Goal: Task Accomplishment & Management: Use online tool/utility

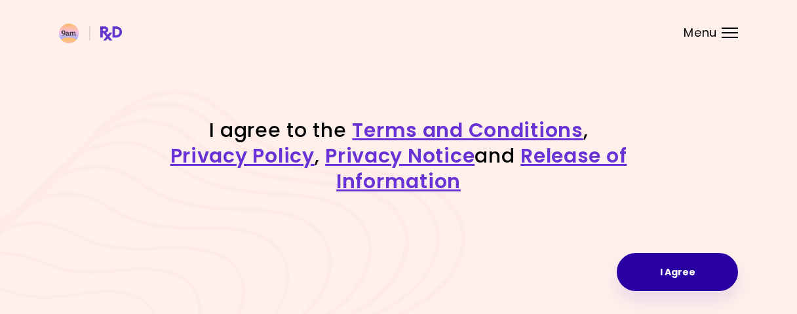
click at [674, 273] on button "I Agree" at bounding box center [677, 272] width 121 height 38
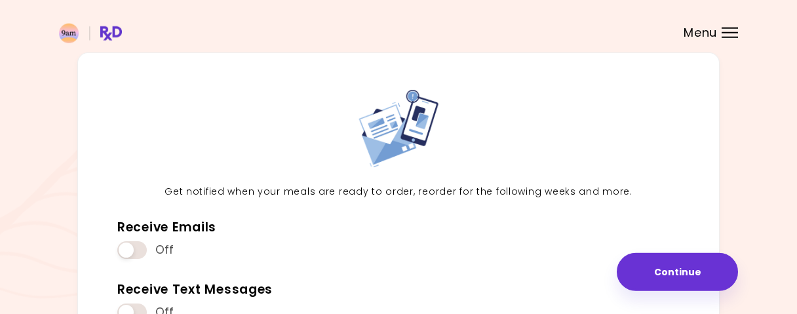
scroll to position [68, 0]
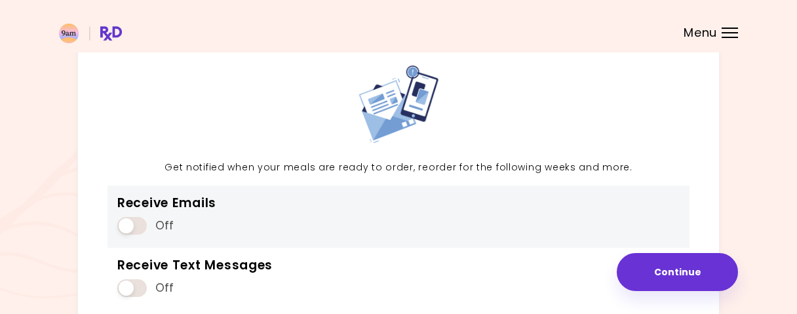
click at [132, 229] on span at bounding box center [131, 226] width 29 height 18
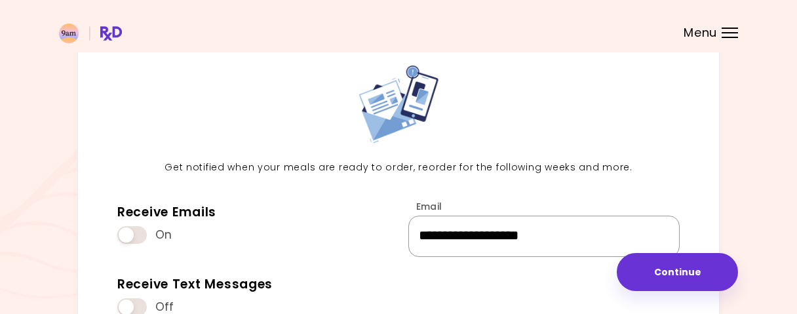
drag, startPoint x: 550, startPoint y: 237, endPoint x: 24, endPoint y: 226, distance: 525.6
click at [408, 233] on input "**********" at bounding box center [543, 236] width 271 height 41
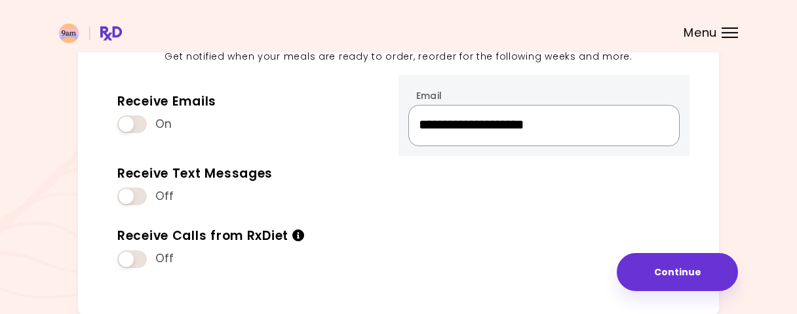
scroll to position [204, 0]
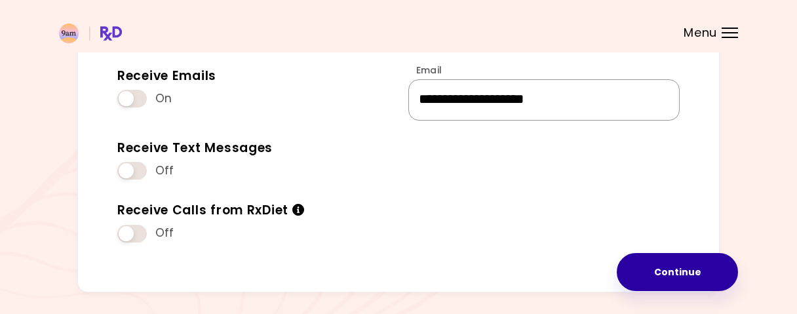
type input "**********"
click at [686, 281] on button "Continue" at bounding box center [677, 272] width 121 height 38
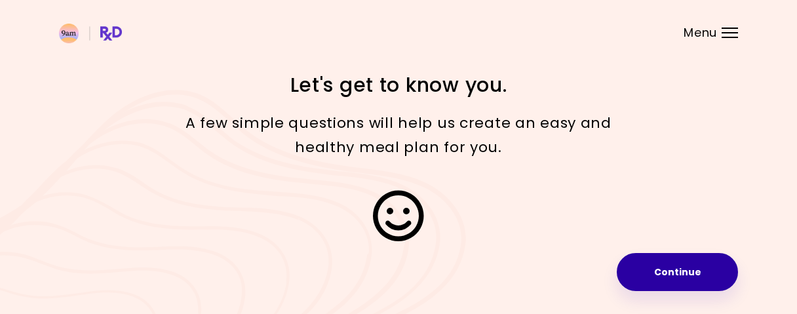
click at [679, 290] on button "Continue" at bounding box center [677, 272] width 121 height 38
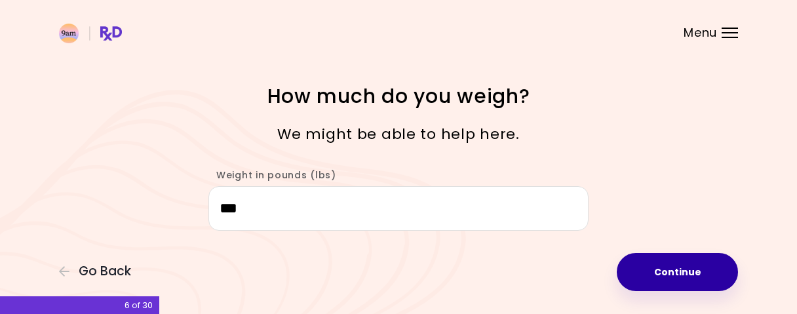
click at [647, 261] on button "Continue" at bounding box center [677, 272] width 121 height 38
select select "****"
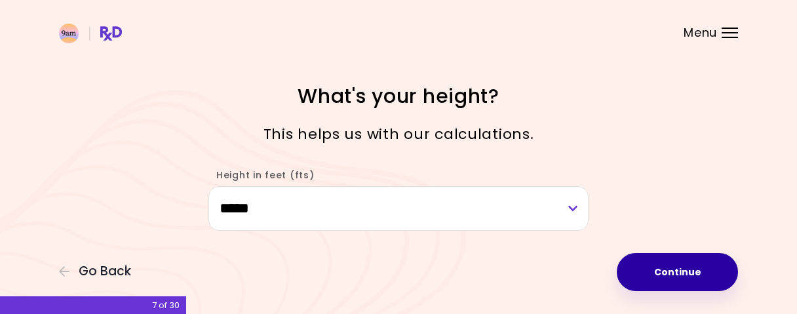
click at [647, 261] on button "Continue" at bounding box center [677, 272] width 121 height 38
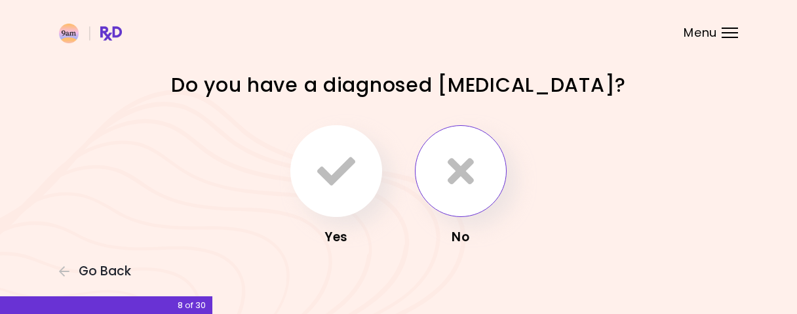
click at [476, 194] on button "button" at bounding box center [461, 171] width 92 height 92
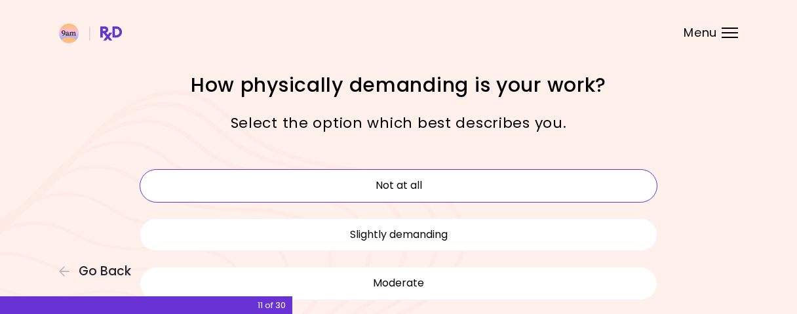
drag, startPoint x: 546, startPoint y: 201, endPoint x: 543, endPoint y: 191, distance: 10.2
click at [543, 191] on button "Not at all" at bounding box center [399, 185] width 518 height 33
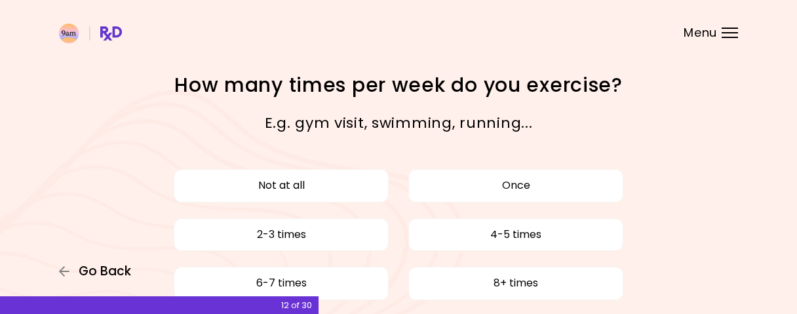
click at [131, 275] on button "Go Back" at bounding box center [98, 271] width 79 height 14
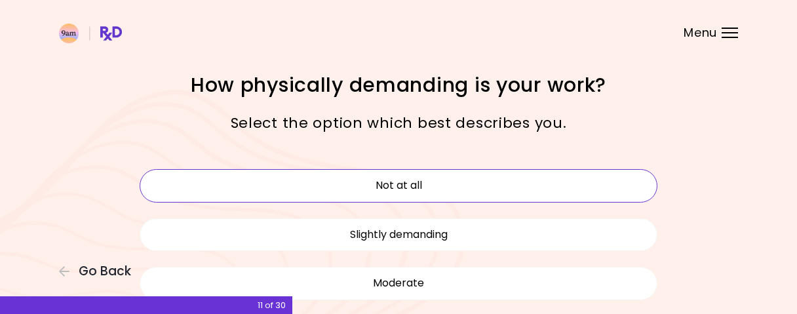
click at [404, 300] on div "Not at all Slightly demanding Moderate Challenging Very demanding" at bounding box center [398, 283] width 537 height 244
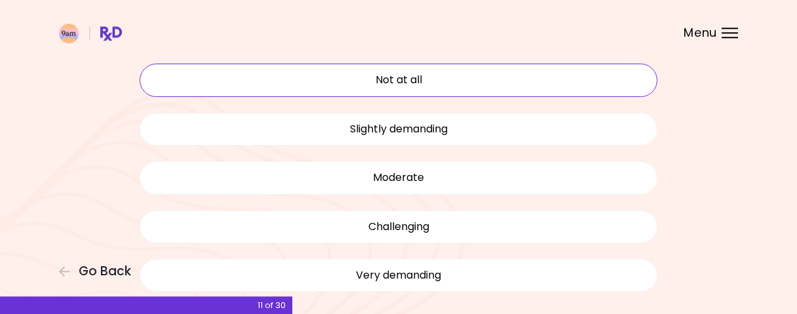
scroll to position [136, 0]
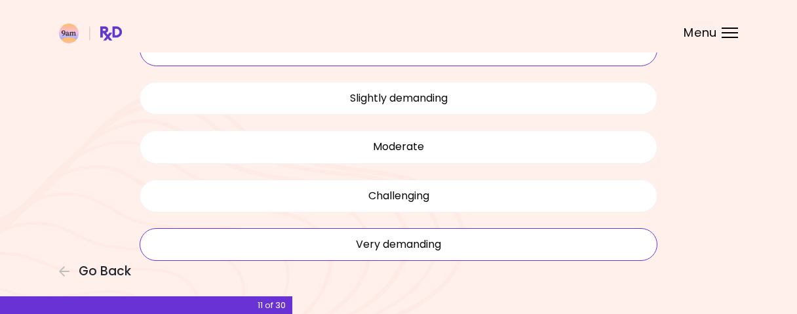
click at [430, 244] on button "Very demanding" at bounding box center [399, 244] width 518 height 33
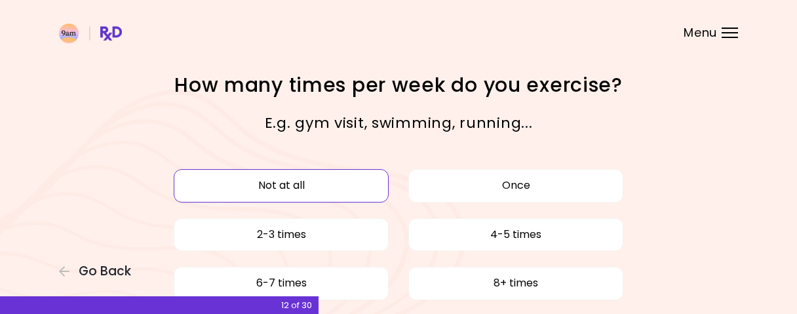
click at [277, 191] on button "Not at all" at bounding box center [281, 185] width 215 height 33
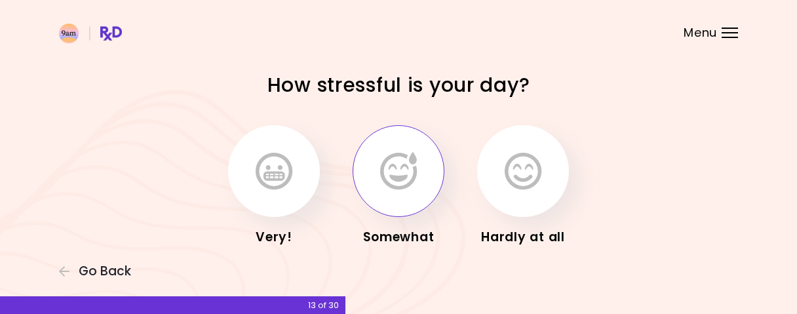
click at [402, 176] on icon "button" at bounding box center [398, 171] width 37 height 38
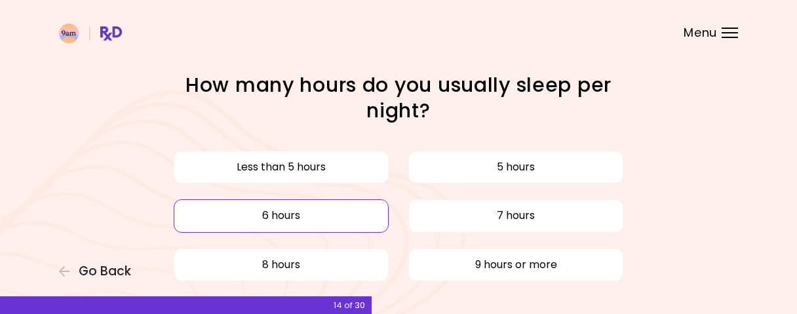
click at [341, 216] on button "6 hours" at bounding box center [281, 215] width 215 height 33
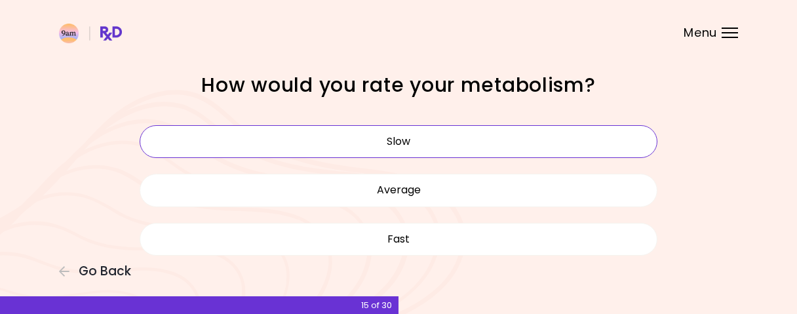
click at [436, 134] on button "Slow" at bounding box center [399, 141] width 518 height 33
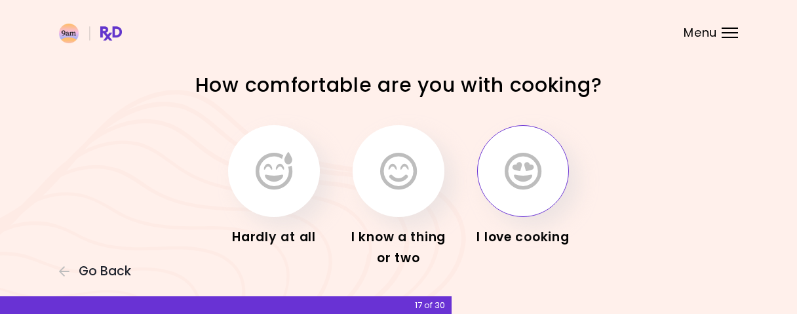
click at [514, 171] on icon "button" at bounding box center [523, 171] width 37 height 38
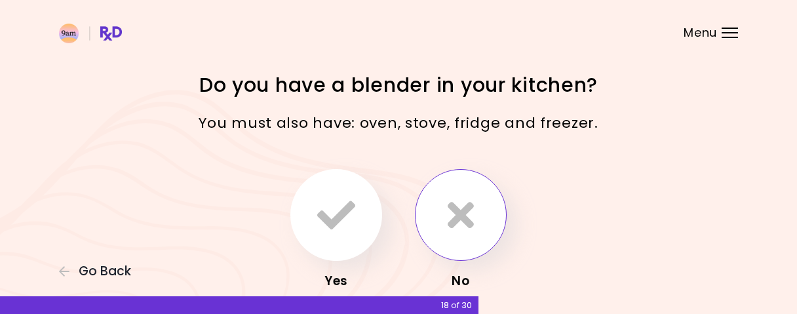
click at [455, 204] on icon "button" at bounding box center [461, 215] width 26 height 38
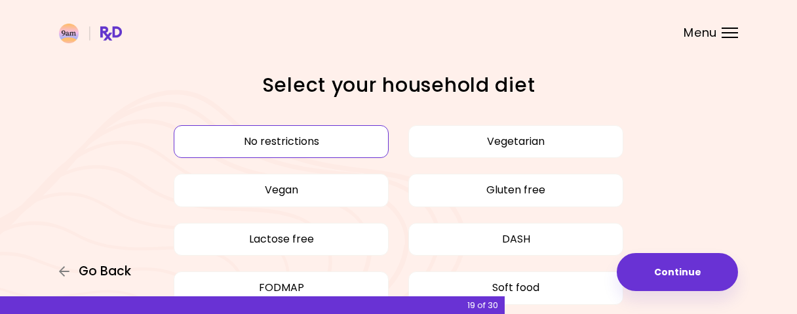
click at [109, 273] on span "Go Back" at bounding box center [105, 271] width 52 height 14
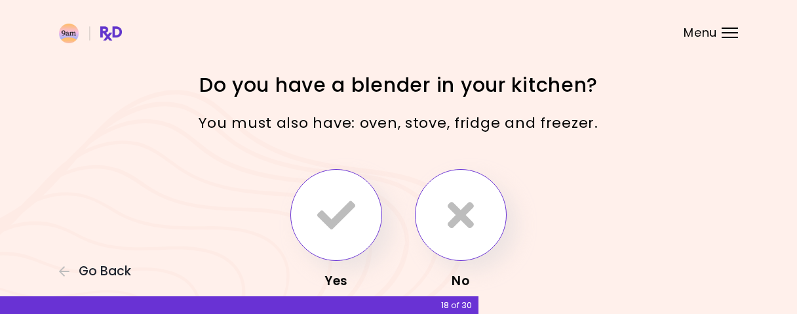
click at [332, 233] on icon "button" at bounding box center [336, 215] width 38 height 38
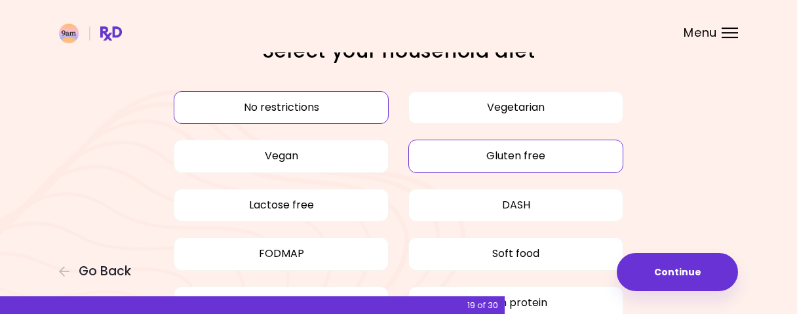
scroll to position [68, 0]
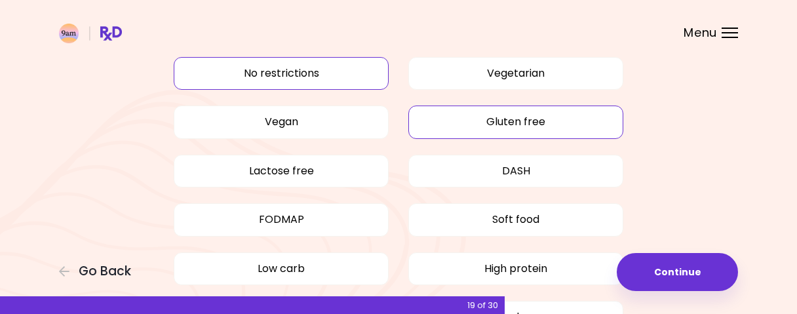
click at [463, 114] on button "Gluten free" at bounding box center [515, 121] width 215 height 33
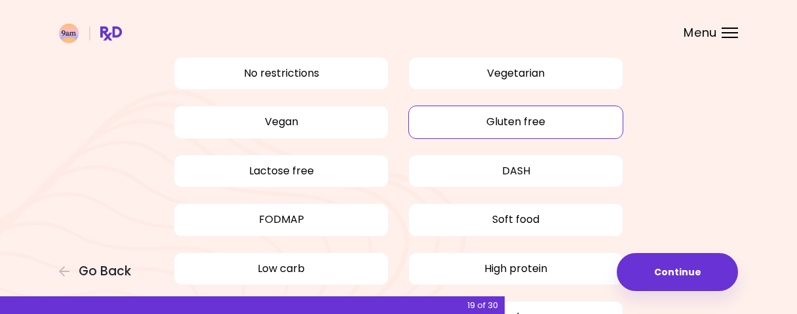
click at [479, 136] on button "Gluten free" at bounding box center [515, 121] width 215 height 33
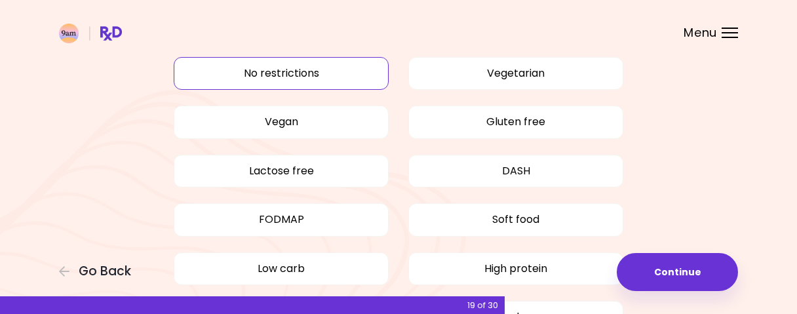
click at [349, 65] on button "No restrictions" at bounding box center [281, 73] width 215 height 33
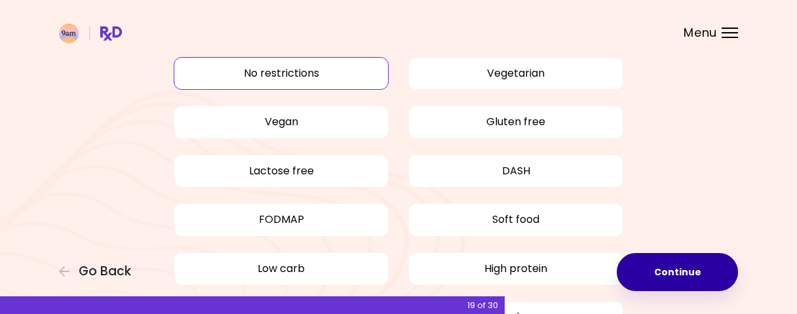
click at [687, 289] on button "Continue" at bounding box center [677, 272] width 121 height 38
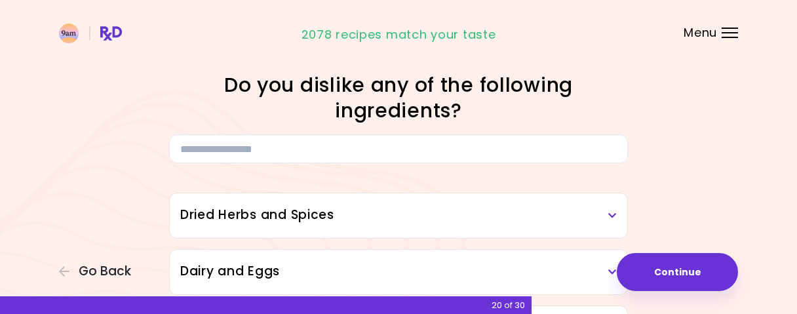
click at [442, 212] on h3 "Dried Herbs and Spices" at bounding box center [398, 215] width 436 height 19
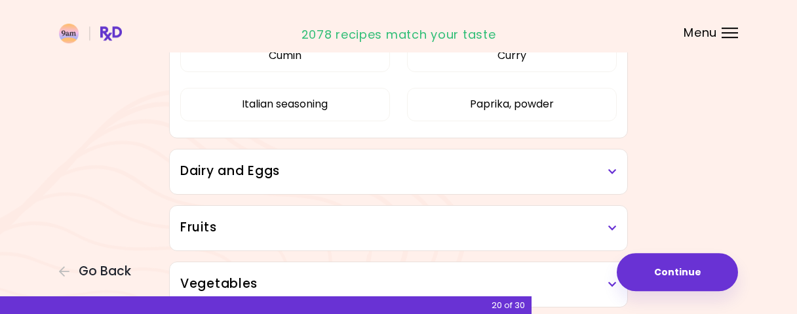
scroll to position [341, 0]
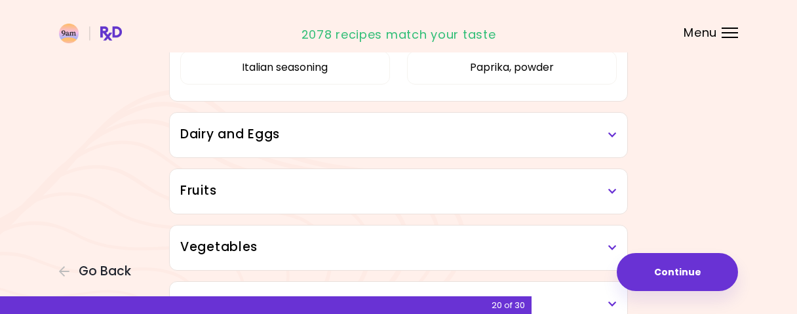
click at [573, 134] on h3 "Dairy and Eggs" at bounding box center [398, 134] width 436 height 19
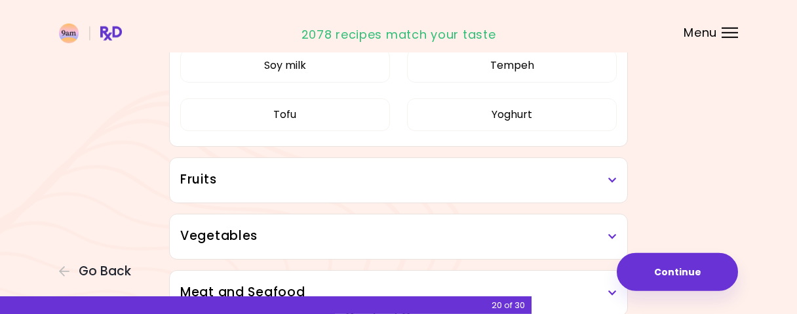
scroll to position [750, 0]
click at [607, 191] on div "Fruits" at bounding box center [398, 179] width 457 height 45
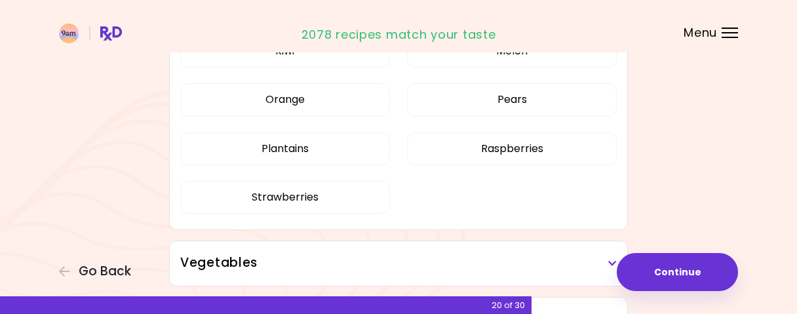
scroll to position [1158, 0]
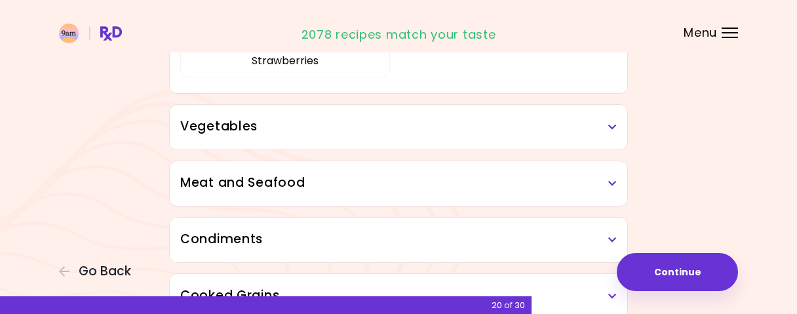
click at [465, 136] on div "Vegetables" at bounding box center [398, 127] width 457 height 45
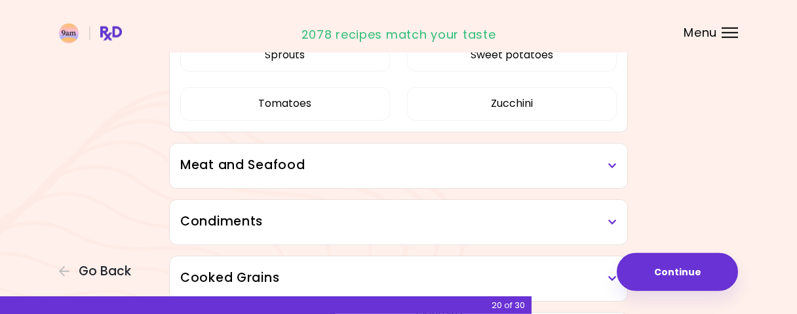
scroll to position [1976, 0]
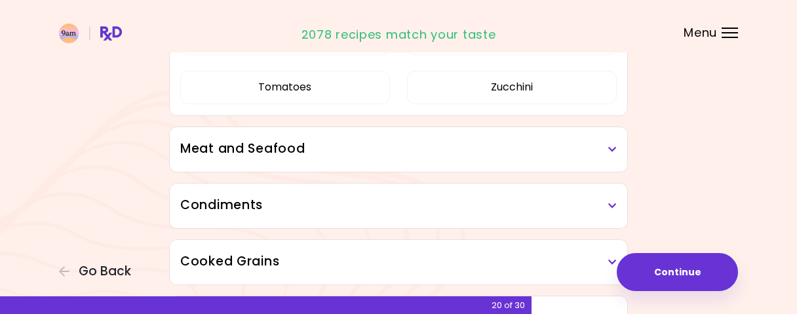
click at [437, 137] on div "Meat and Seafood" at bounding box center [398, 149] width 457 height 45
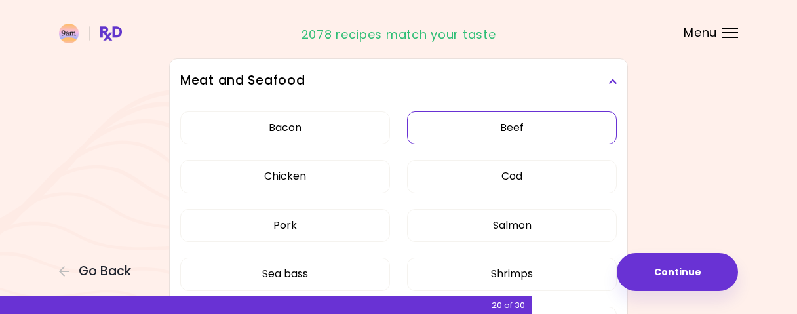
click at [509, 121] on div "Bacon Beef Chicken Cod Pork Salmon Sea bass Shrimps Squid Tuna Turkey" at bounding box center [398, 255] width 436 height 303
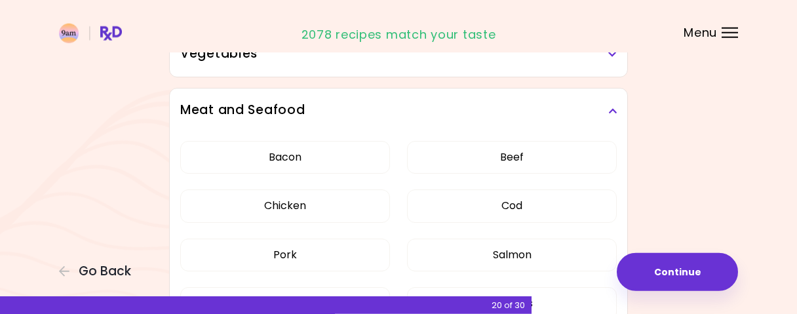
scroll to position [318, 0]
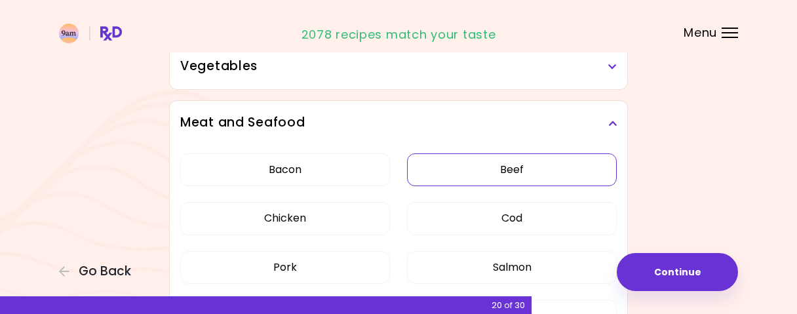
click at [569, 166] on button "Beef" at bounding box center [512, 169] width 210 height 33
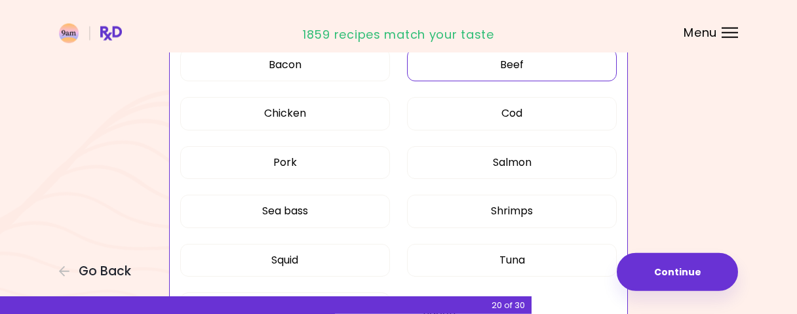
scroll to position [454, 0]
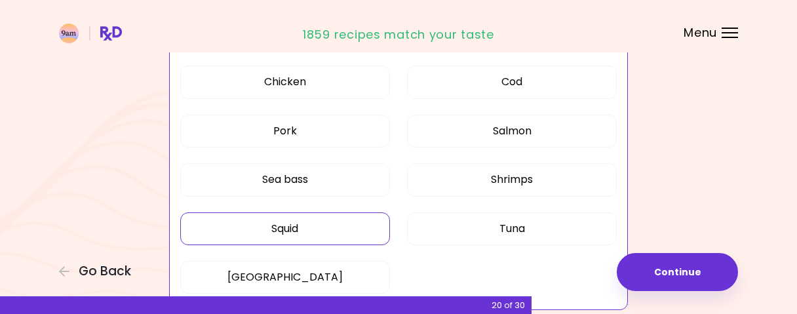
click at [343, 230] on button "Squid" at bounding box center [285, 228] width 210 height 33
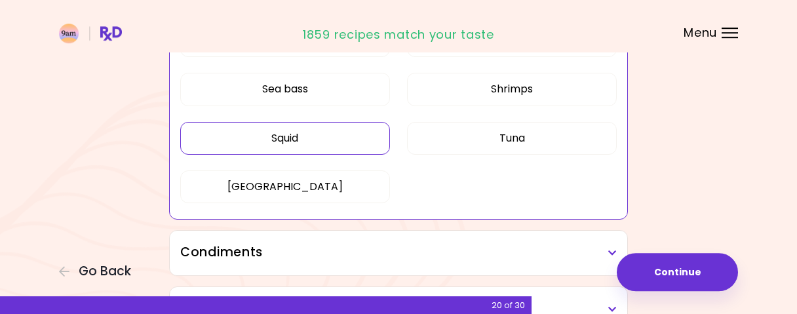
scroll to position [590, 0]
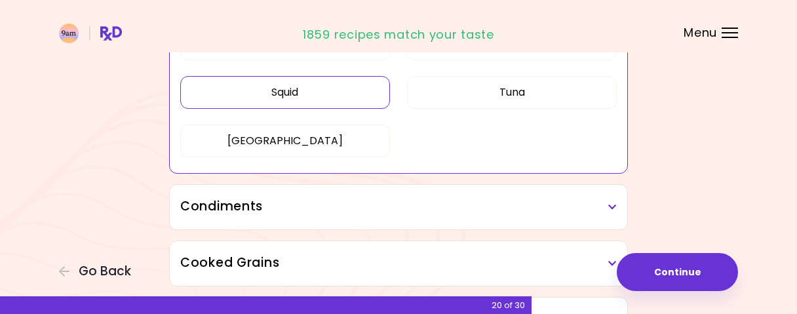
click at [573, 199] on h3 "Condiments" at bounding box center [398, 206] width 436 height 19
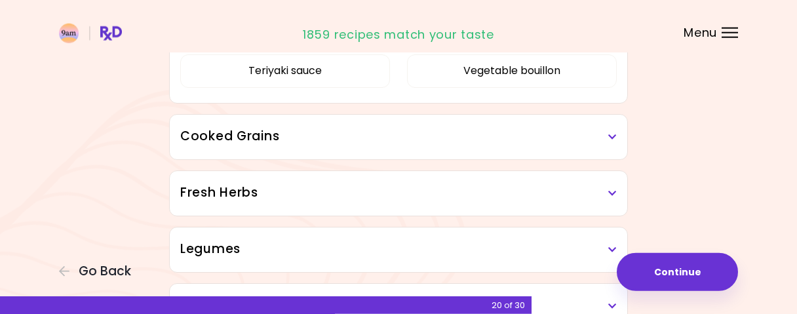
scroll to position [1067, 0]
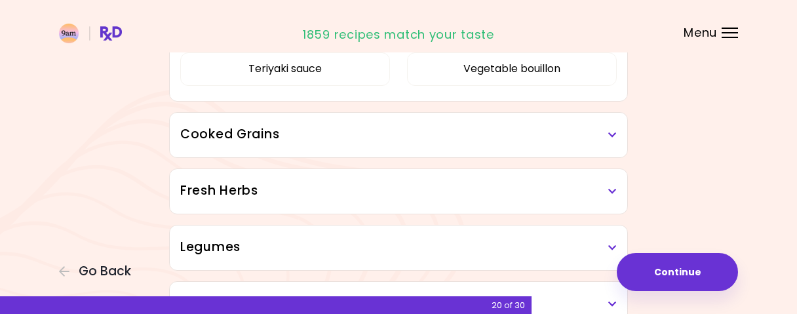
click at [508, 125] on h3 "Cooked Grains" at bounding box center [398, 134] width 436 height 19
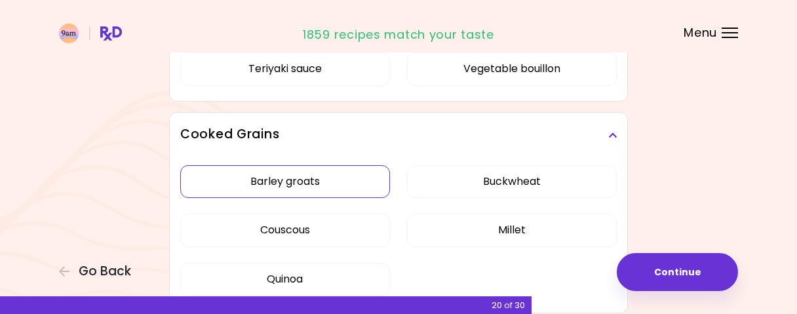
click at [341, 182] on div "Barley groats Buckwheat Couscous Millet Quinoa" at bounding box center [398, 235] width 436 height 157
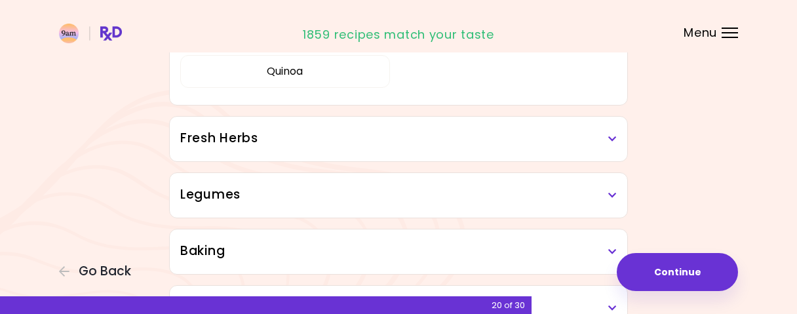
scroll to position [522, 0]
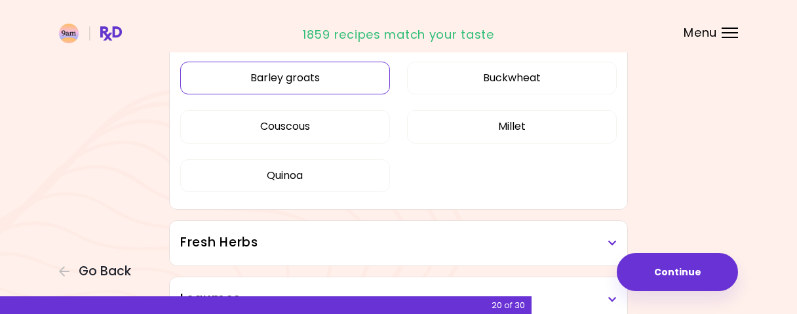
click at [332, 83] on button "Barley groats" at bounding box center [285, 78] width 210 height 33
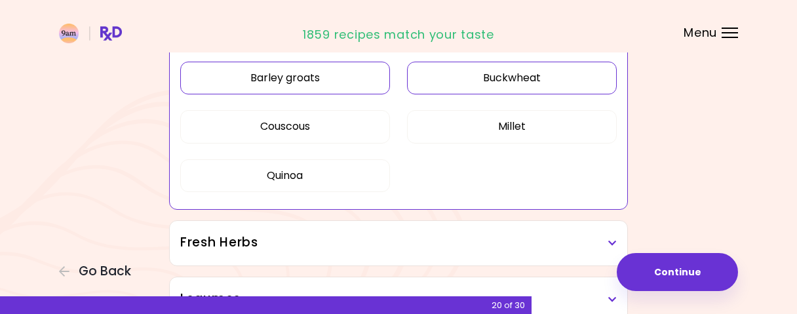
click at [415, 77] on button "Buckwheat" at bounding box center [512, 78] width 210 height 33
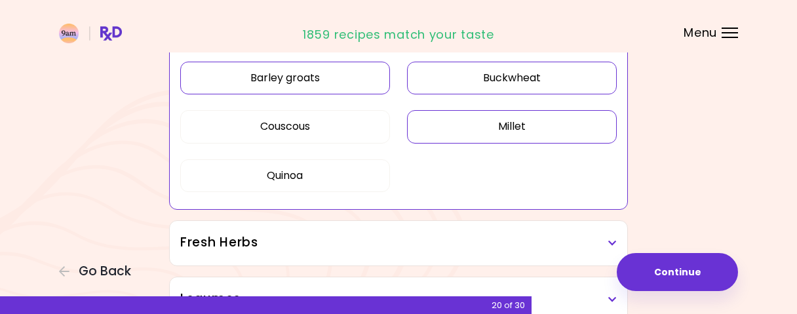
click at [541, 120] on button "Millet" at bounding box center [512, 126] width 210 height 33
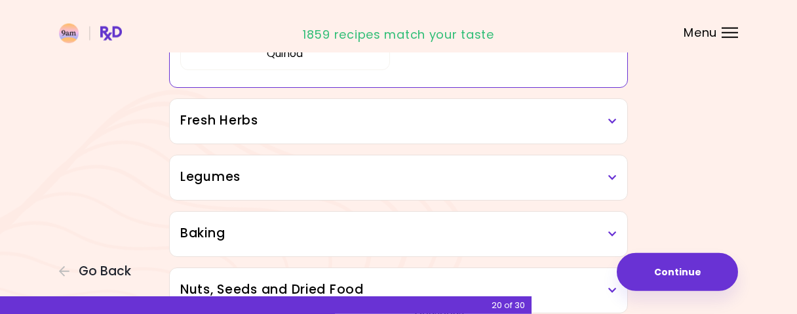
scroll to position [658, 0]
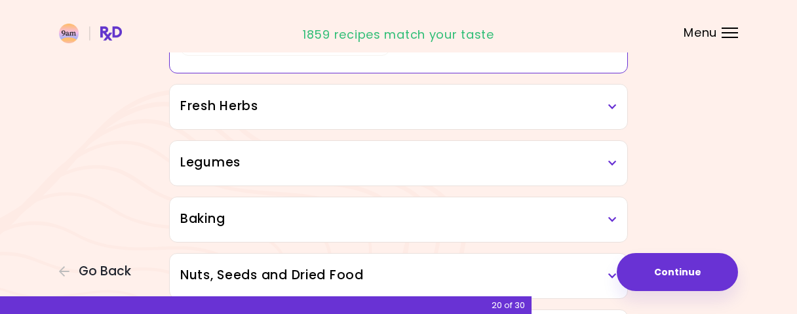
click at [523, 117] on div "Fresh Herbs" at bounding box center [398, 107] width 457 height 45
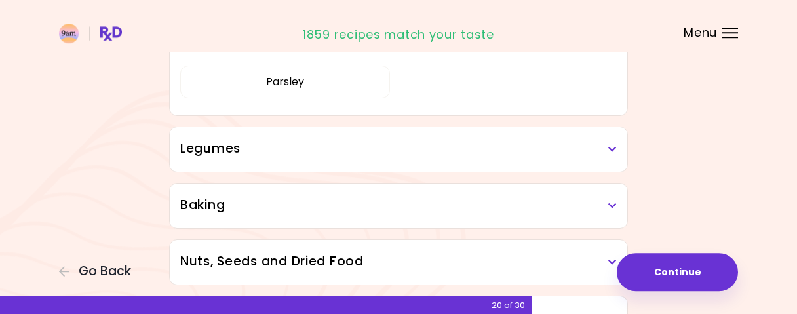
scroll to position [863, 0]
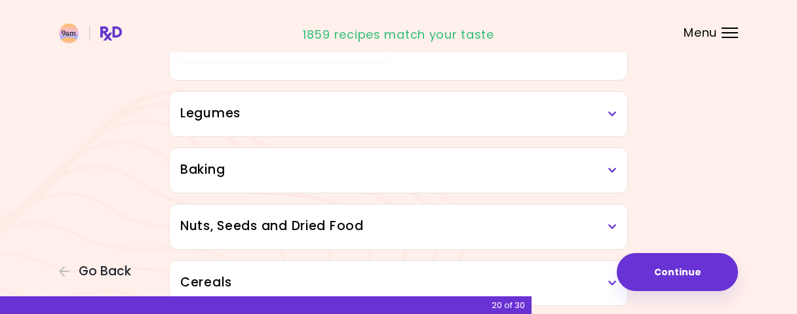
click at [468, 109] on h3 "Legumes" at bounding box center [398, 113] width 436 height 19
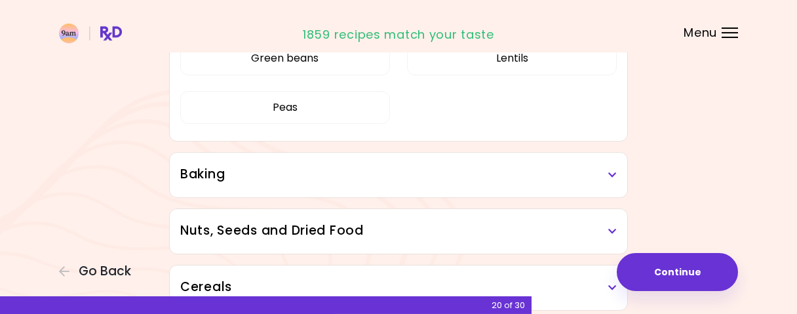
scroll to position [1067, 0]
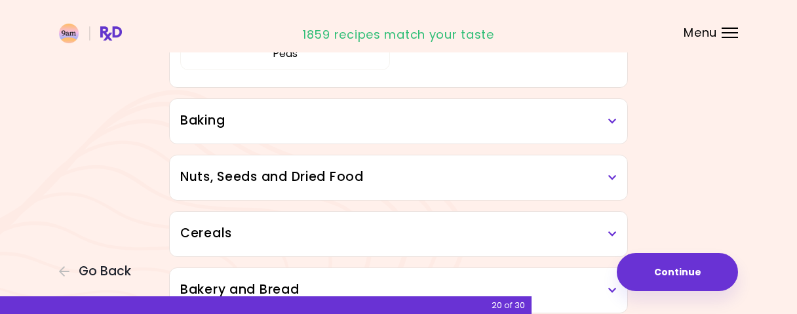
click at [544, 119] on h3 "Baking" at bounding box center [398, 120] width 436 height 19
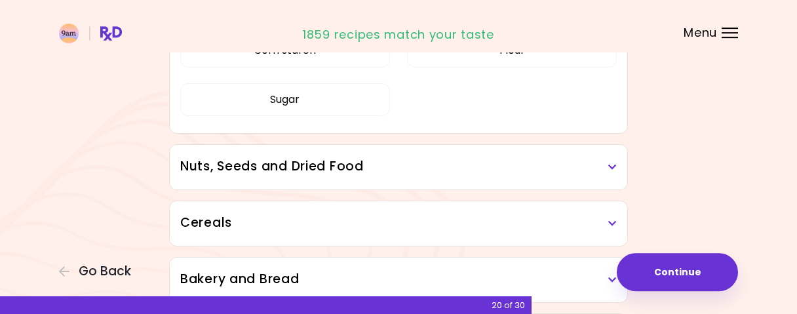
scroll to position [1272, 0]
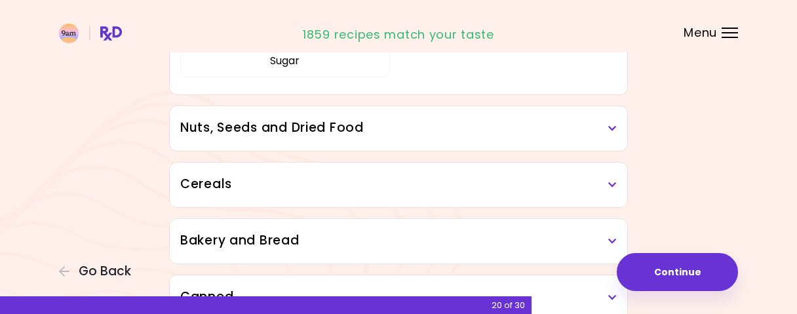
click at [444, 119] on h3 "Nuts, Seeds and Dried Food" at bounding box center [398, 128] width 436 height 19
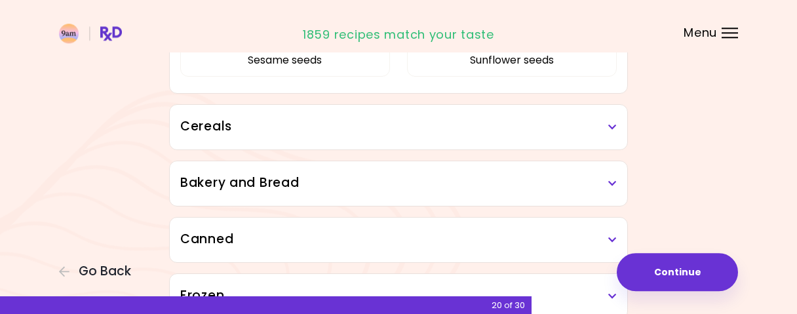
scroll to position [1613, 0]
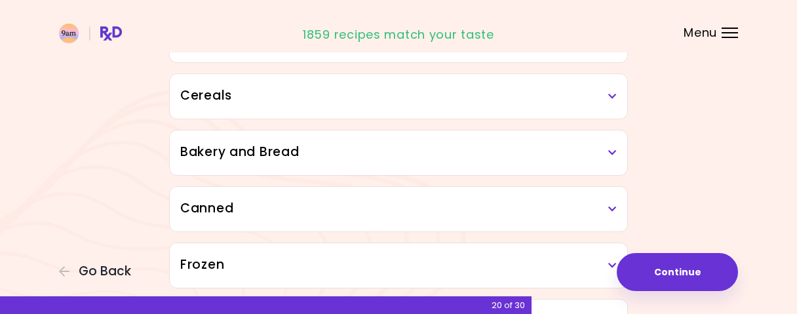
click at [475, 95] on h3 "Cereals" at bounding box center [398, 95] width 436 height 19
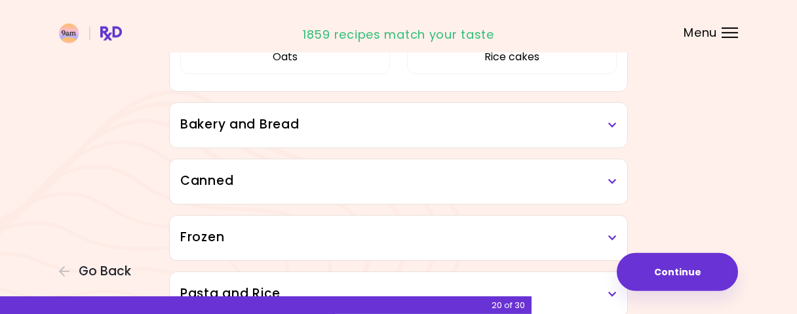
scroll to position [1749, 0]
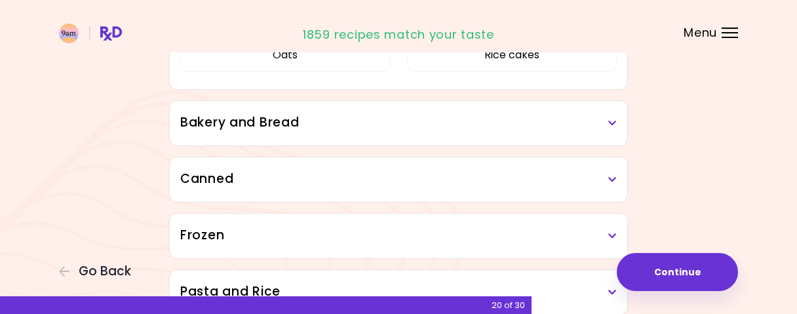
click at [396, 113] on h3 "Bakery and Bread" at bounding box center [398, 122] width 436 height 19
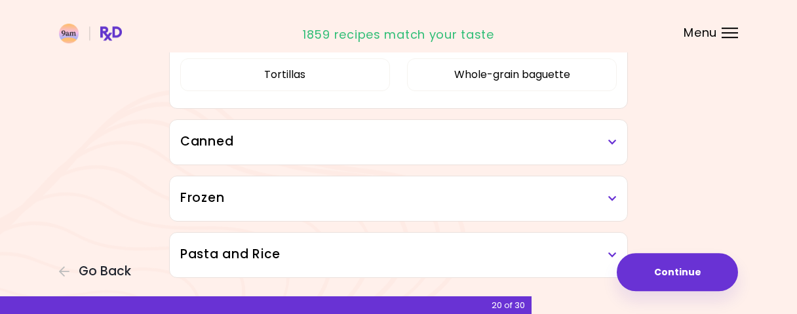
scroll to position [1953, 0]
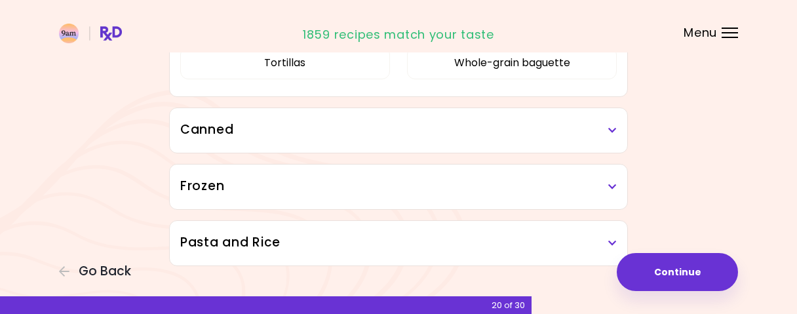
click at [457, 140] on div "Canned" at bounding box center [398, 130] width 457 height 45
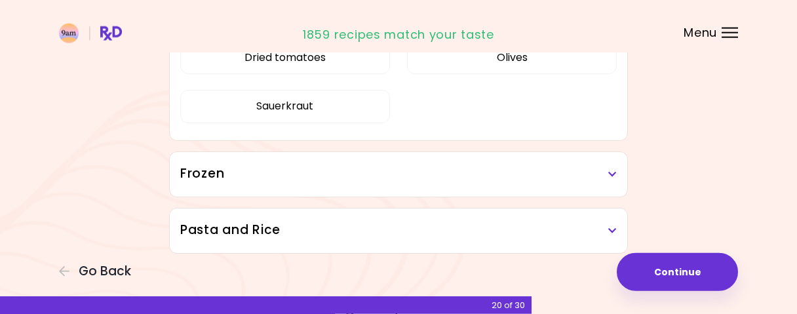
scroll to position [2077, 0]
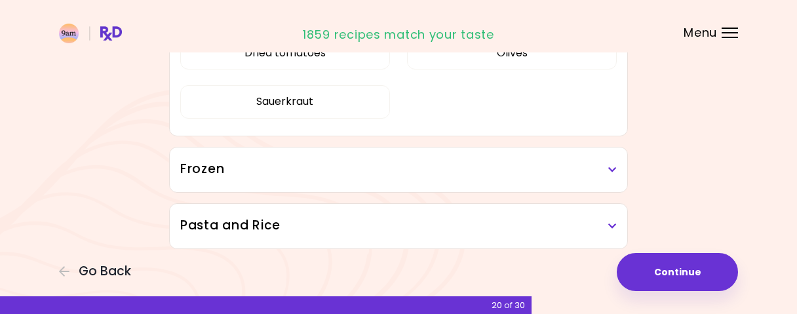
click at [421, 176] on div "Frozen" at bounding box center [398, 169] width 457 height 45
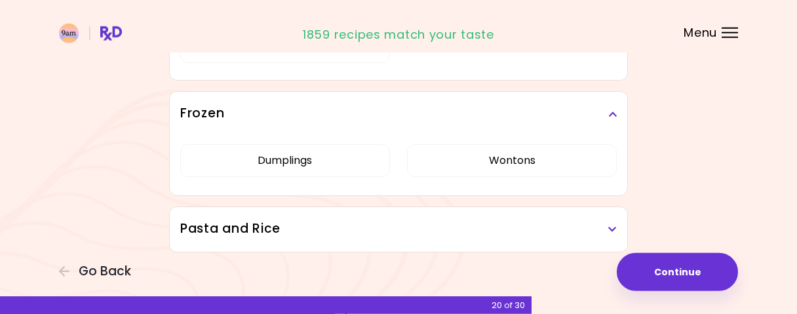
scroll to position [2136, 0]
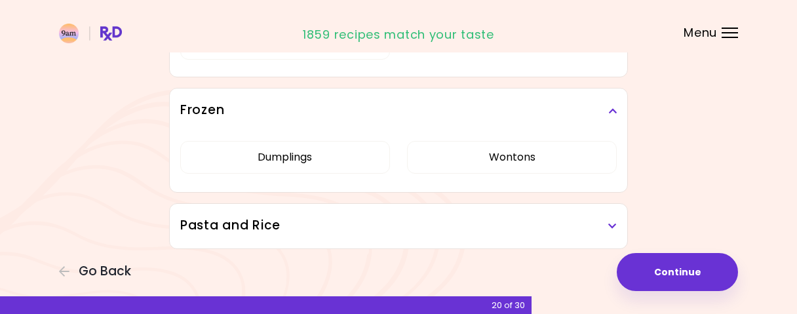
click at [480, 204] on div "Pasta and Rice" at bounding box center [398, 226] width 457 height 45
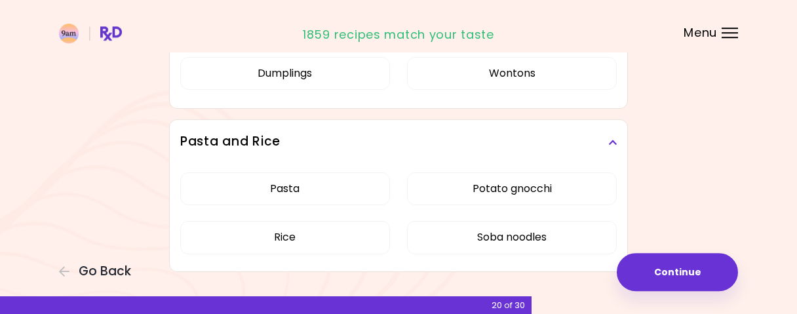
scroll to position [2243, 0]
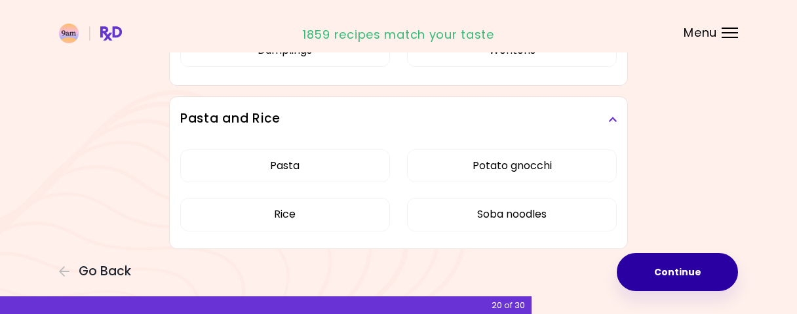
click at [698, 272] on button "Continue" at bounding box center [677, 272] width 121 height 38
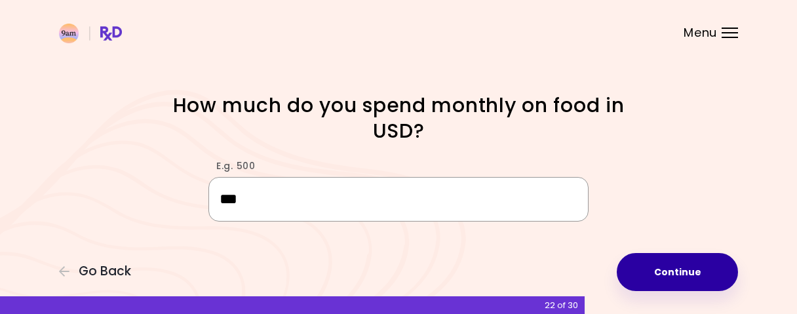
type input "***"
click at [712, 271] on button "Continue" at bounding box center [677, 272] width 121 height 38
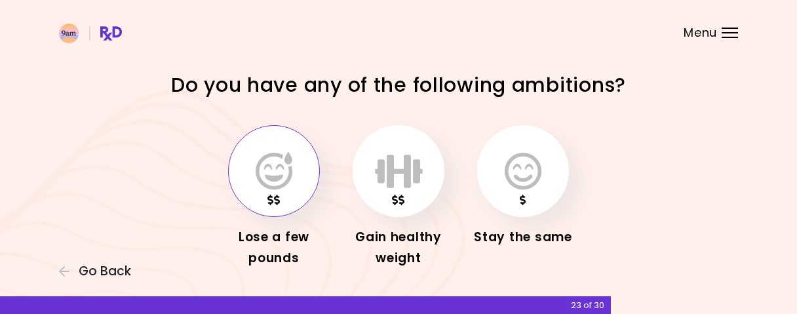
click at [263, 153] on icon "button" at bounding box center [274, 171] width 37 height 38
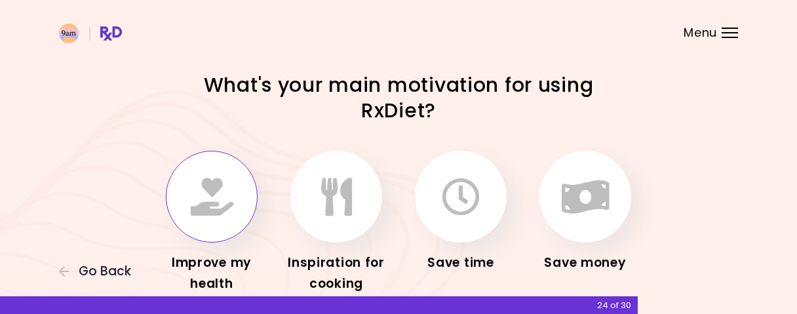
click at [234, 193] on button "button" at bounding box center [212, 197] width 92 height 92
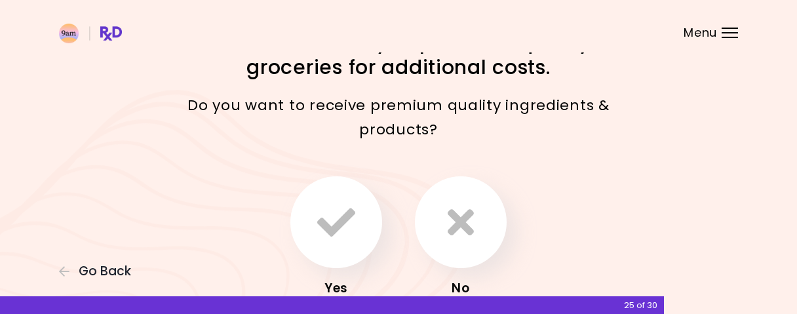
scroll to position [68, 0]
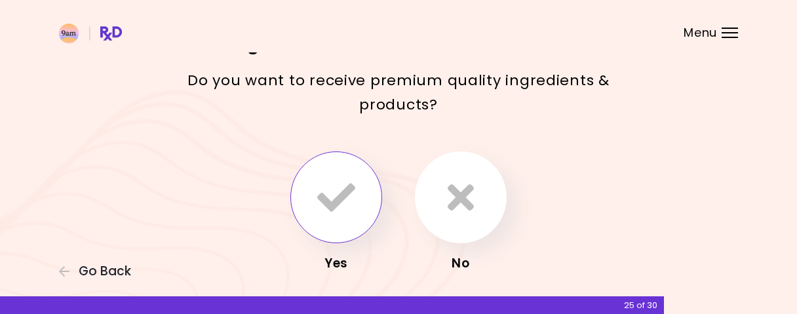
click at [364, 187] on button "button" at bounding box center [336, 197] width 92 height 92
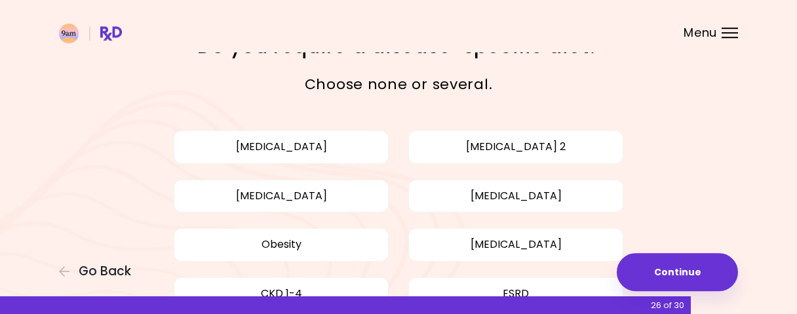
scroll to position [68, 0]
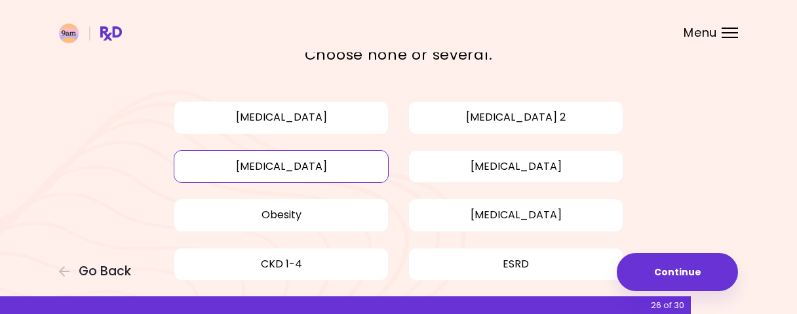
click at [366, 161] on button "[MEDICAL_DATA]" at bounding box center [281, 166] width 215 height 33
click at [364, 212] on button "Obesity" at bounding box center [281, 215] width 215 height 33
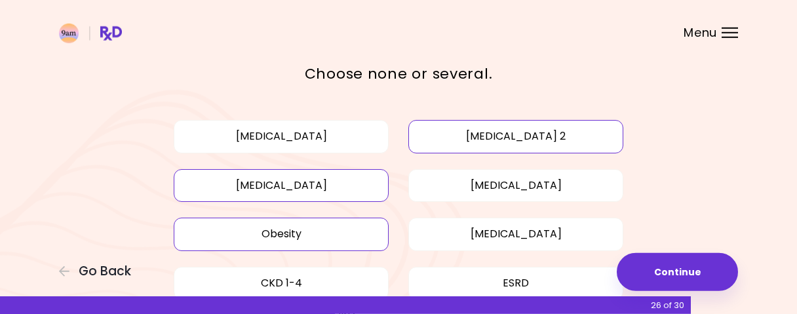
scroll to position [0, 0]
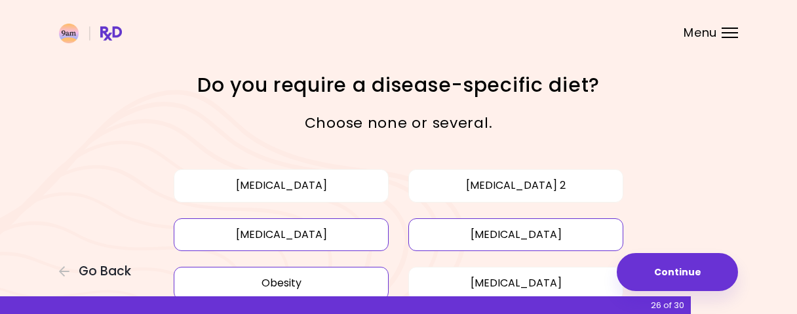
click at [562, 230] on button "[MEDICAL_DATA]" at bounding box center [515, 234] width 215 height 33
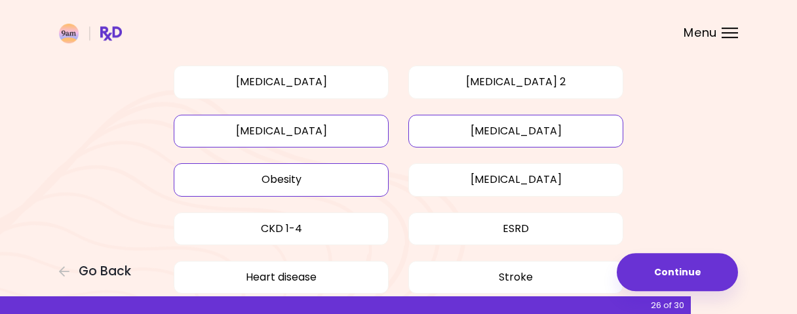
scroll to position [136, 0]
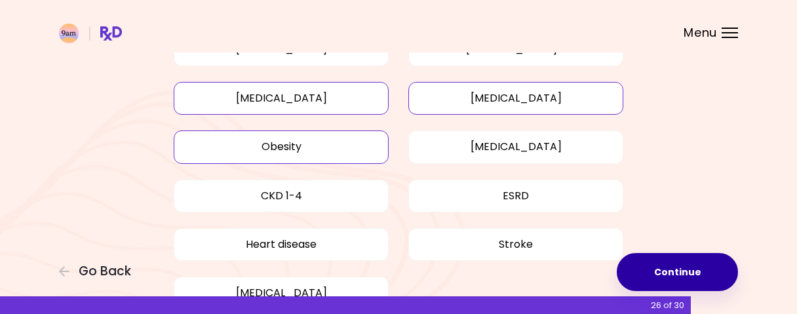
click at [656, 273] on button "Continue" at bounding box center [677, 272] width 121 height 38
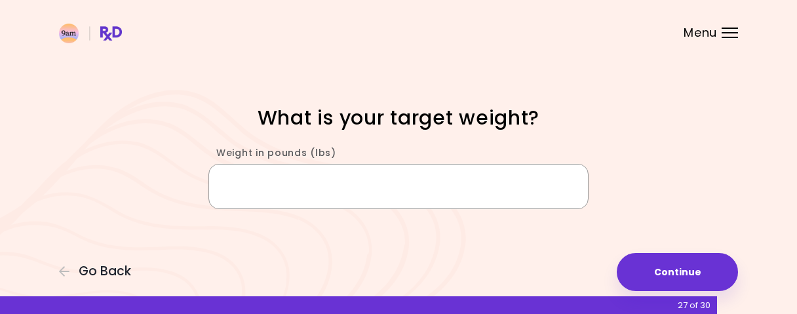
click at [346, 199] on input "Weight in pounds (lbs)" at bounding box center [398, 186] width 380 height 45
click at [305, 188] on input "*" at bounding box center [398, 186] width 380 height 45
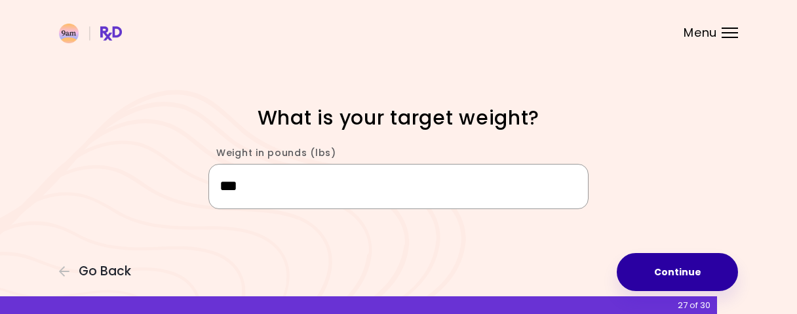
type input "***"
click at [679, 269] on button "Continue" at bounding box center [677, 272] width 121 height 38
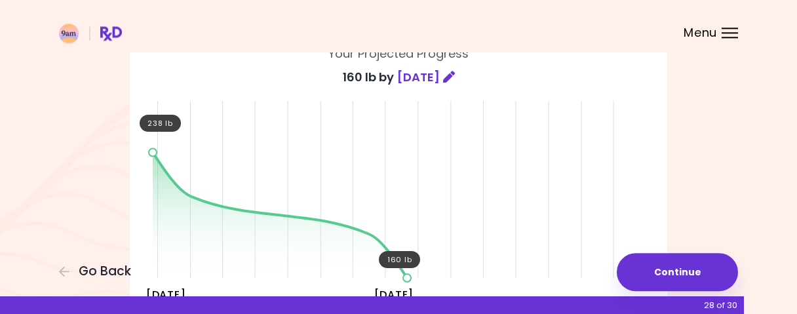
scroll to position [136, 0]
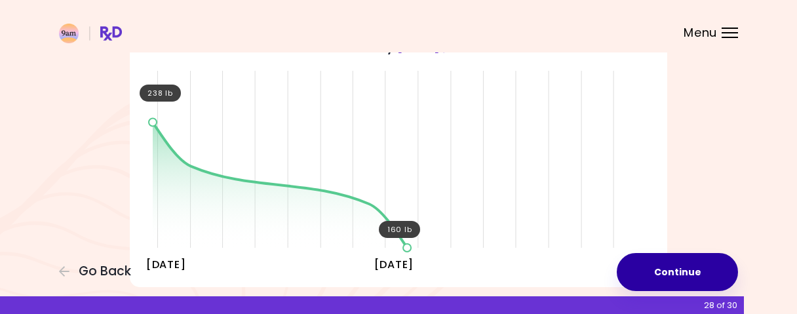
click at [669, 273] on button "Continue" at bounding box center [677, 272] width 121 height 38
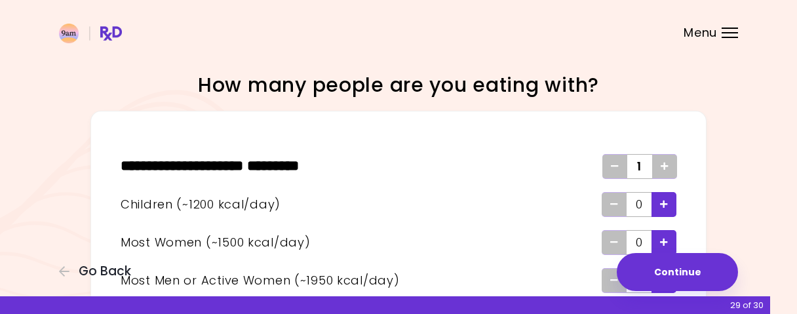
click at [673, 203] on div "Add - Child" at bounding box center [663, 204] width 25 height 25
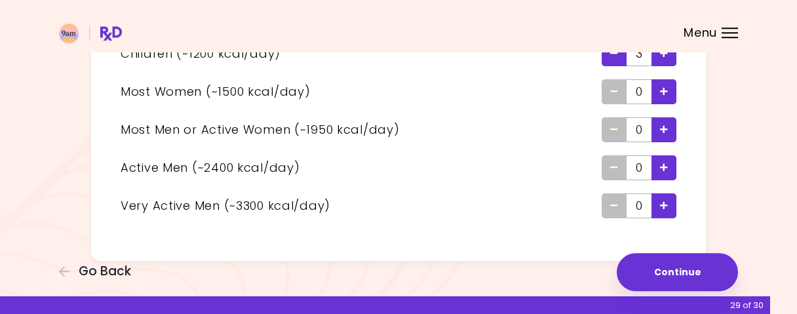
scroll to position [170, 0]
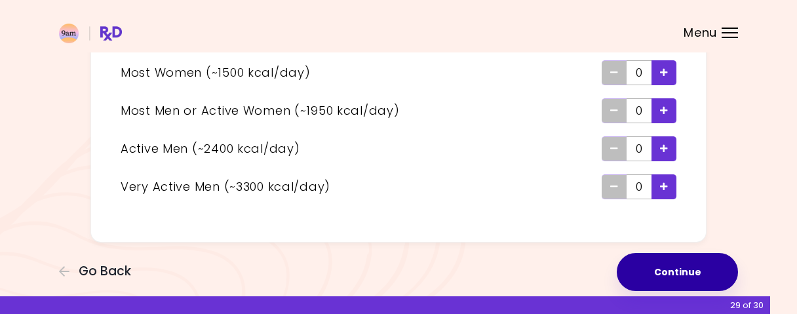
click at [657, 273] on button "Continue" at bounding box center [677, 272] width 121 height 38
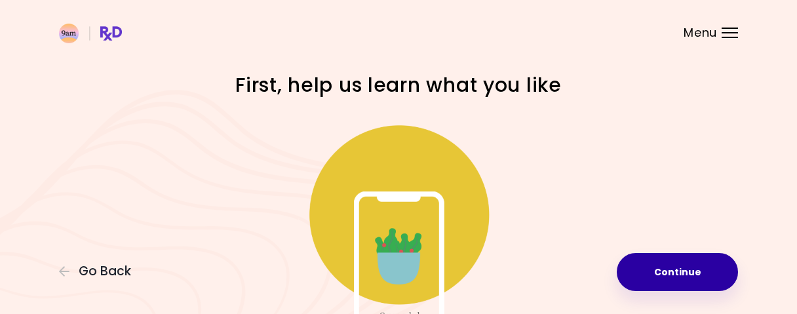
click at [653, 265] on button "Continue" at bounding box center [677, 272] width 121 height 38
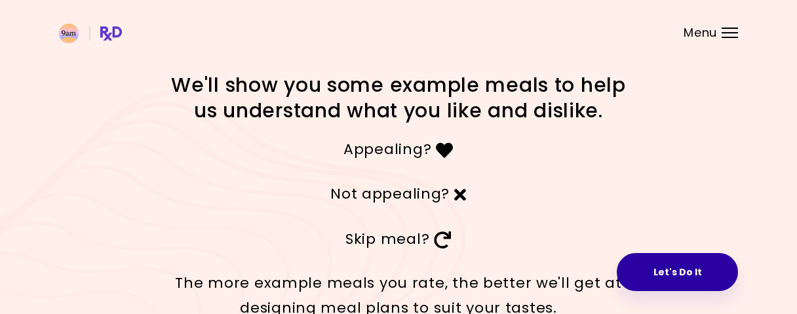
click at [688, 271] on button "Let's Do It" at bounding box center [677, 272] width 121 height 38
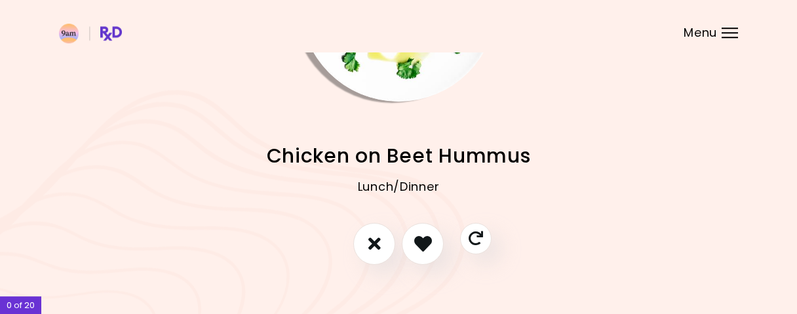
scroll to position [170, 0]
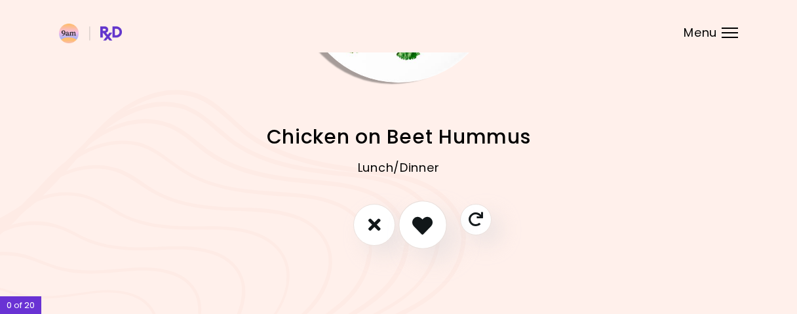
click at [421, 223] on icon "I like this recipe" at bounding box center [422, 224] width 20 height 20
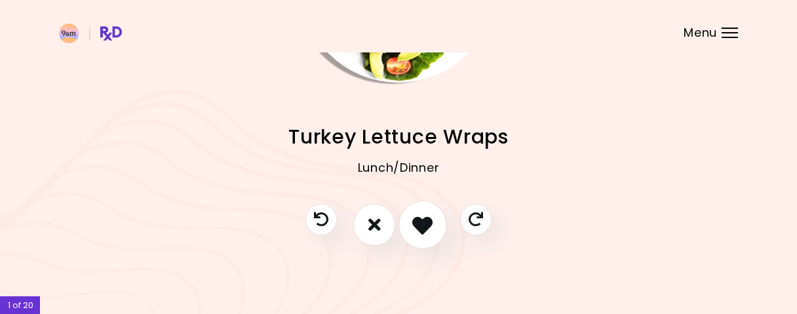
click at [420, 219] on icon "I like this recipe" at bounding box center [422, 224] width 20 height 20
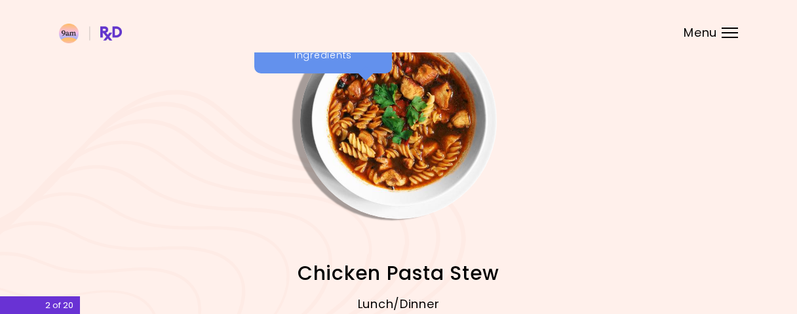
scroll to position [102, 0]
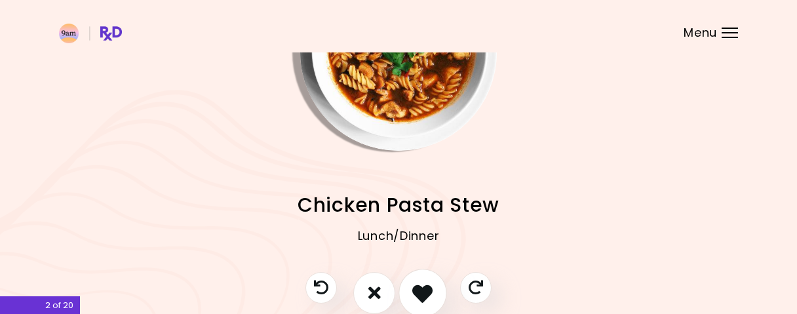
click at [419, 301] on icon "I like this recipe" at bounding box center [422, 292] width 20 height 20
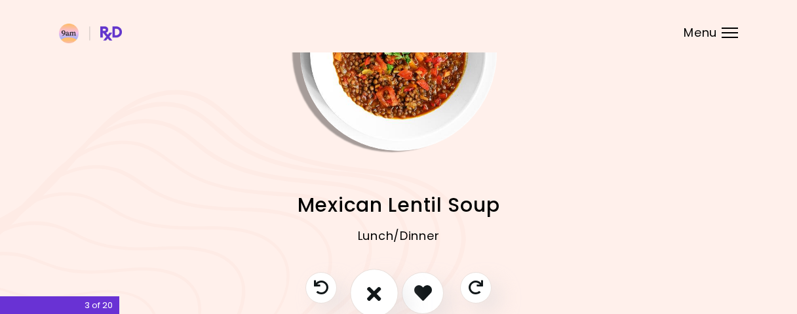
click at [381, 297] on icon "I don't like this recipe" at bounding box center [374, 292] width 14 height 20
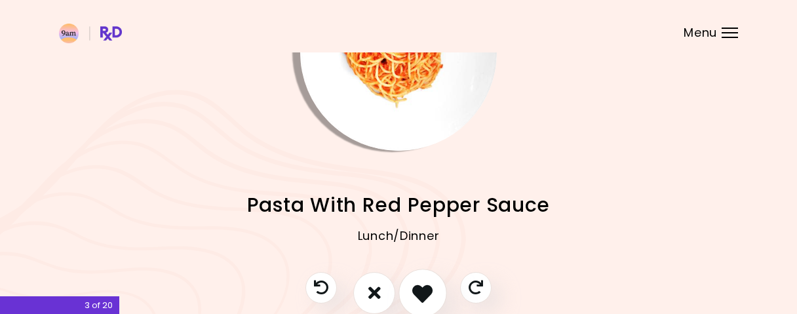
click at [414, 289] on icon "I like this recipe" at bounding box center [422, 292] width 20 height 20
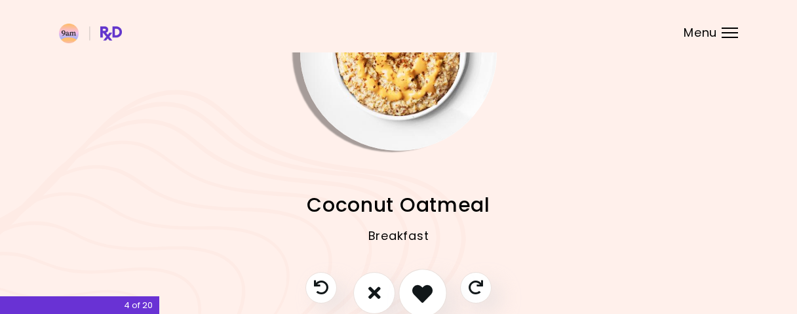
click at [410, 294] on button "I like this recipe" at bounding box center [422, 293] width 48 height 48
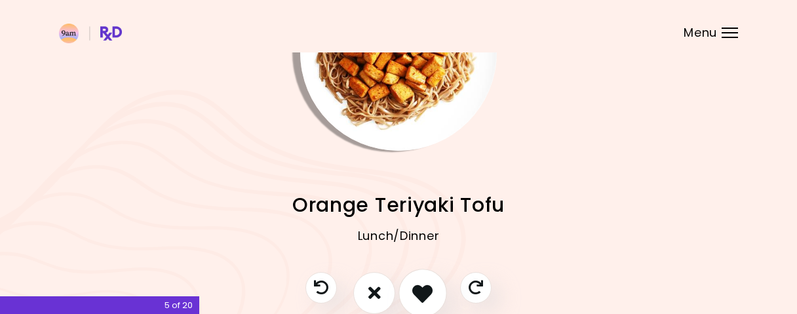
click at [415, 288] on icon "I like this recipe" at bounding box center [422, 292] width 20 height 20
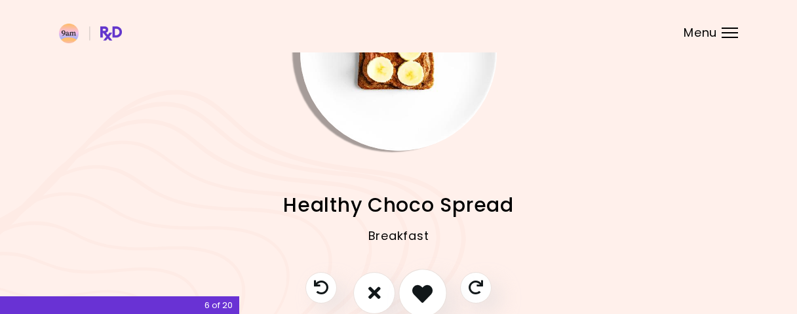
click at [416, 288] on icon "I like this recipe" at bounding box center [422, 292] width 20 height 20
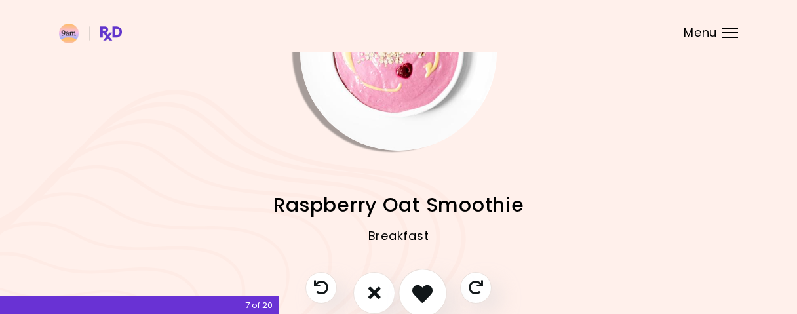
click at [416, 288] on icon "I like this recipe" at bounding box center [422, 292] width 20 height 20
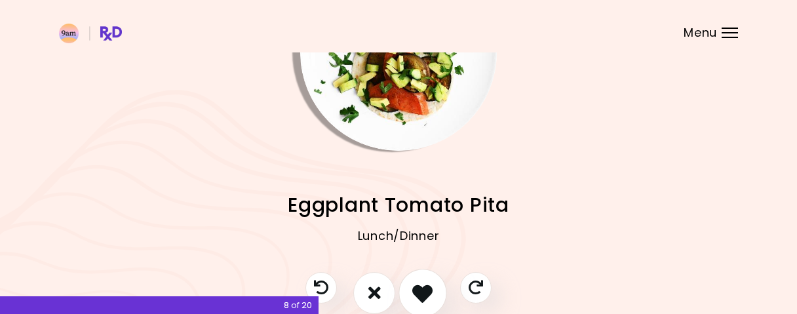
click at [416, 288] on icon "I like this recipe" at bounding box center [422, 292] width 20 height 20
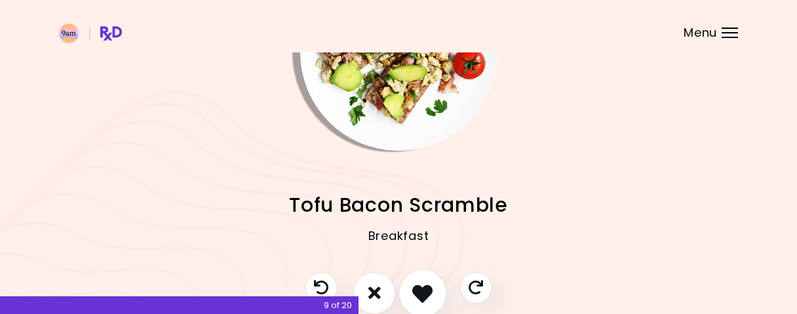
click at [416, 288] on icon "I like this recipe" at bounding box center [422, 292] width 20 height 20
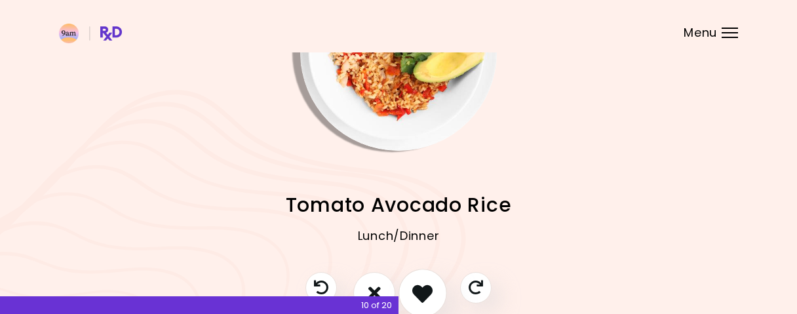
click at [419, 279] on button "I like this recipe" at bounding box center [422, 293] width 48 height 48
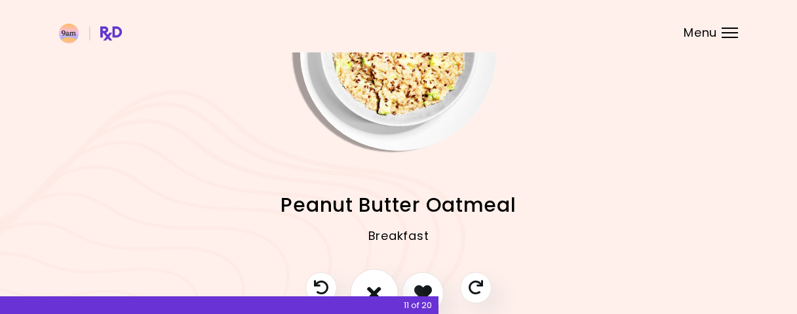
click at [379, 281] on button "I don't like this recipe" at bounding box center [374, 293] width 48 height 48
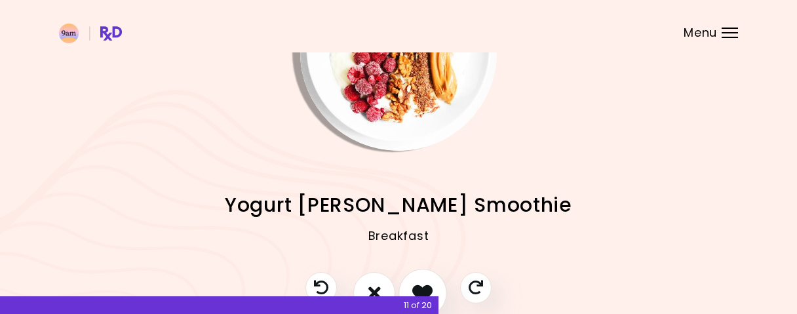
click at [427, 286] on icon "I like this recipe" at bounding box center [422, 292] width 20 height 20
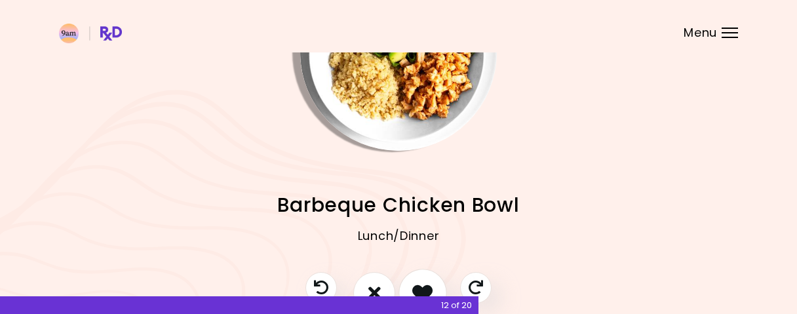
click at [417, 278] on button "I like this recipe" at bounding box center [422, 293] width 48 height 48
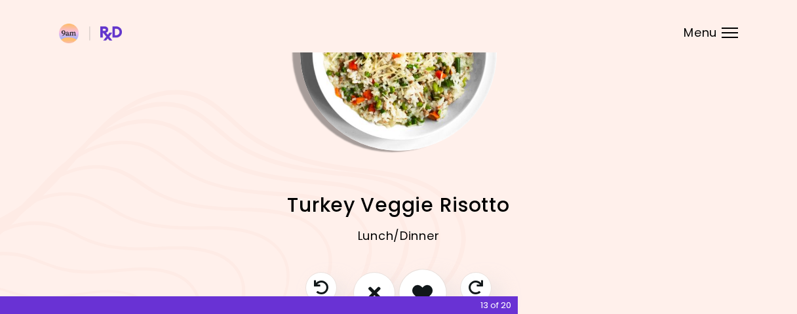
click at [417, 278] on button "I like this recipe" at bounding box center [422, 293] width 48 height 48
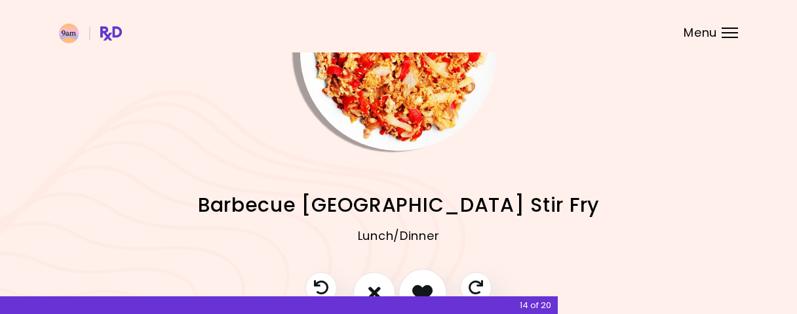
click at [417, 278] on button "I like this recipe" at bounding box center [422, 293] width 48 height 48
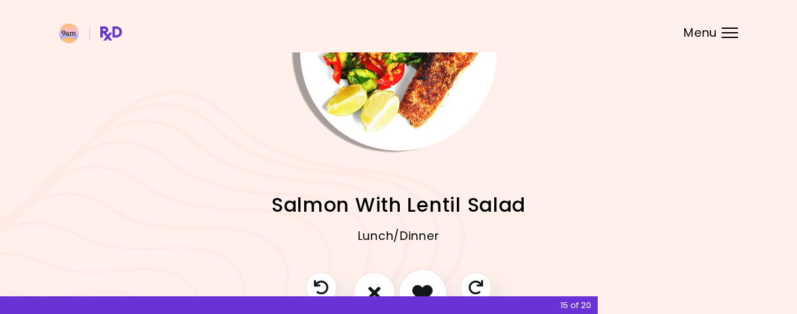
click at [417, 280] on button "I like this recipe" at bounding box center [422, 293] width 48 height 48
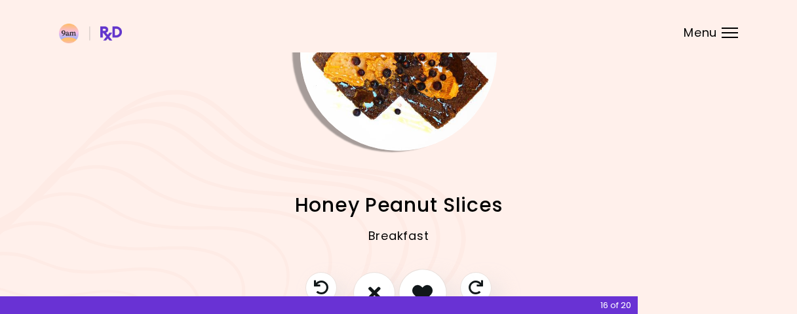
click at [417, 280] on button "I like this recipe" at bounding box center [422, 293] width 48 height 48
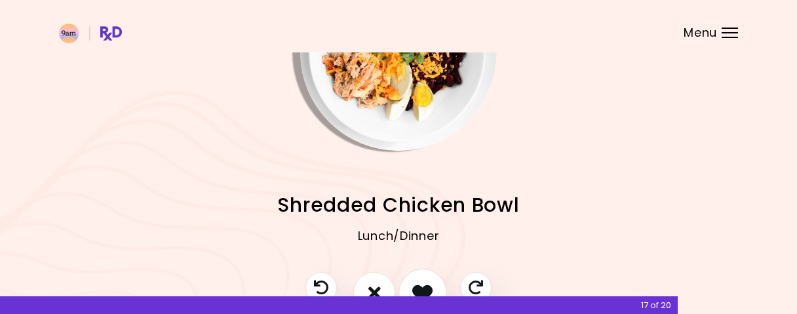
click at [417, 280] on button "I like this recipe" at bounding box center [422, 293] width 48 height 48
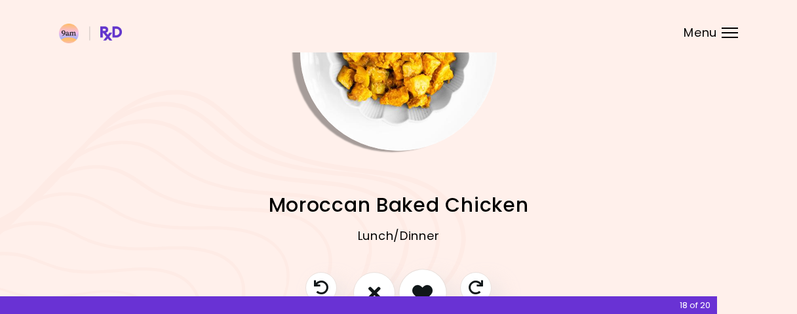
click at [417, 280] on button "I like this recipe" at bounding box center [422, 293] width 48 height 48
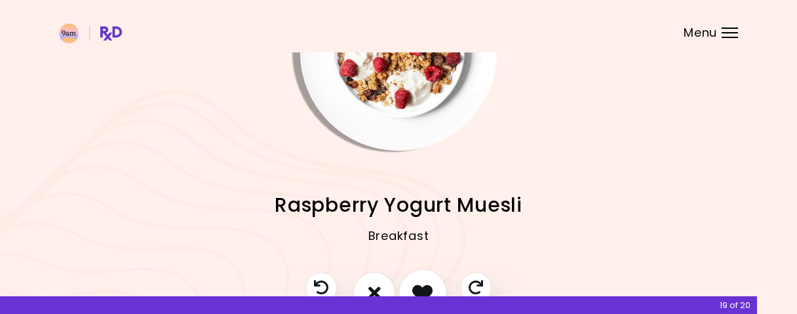
click at [417, 280] on button "I like this recipe" at bounding box center [422, 293] width 48 height 48
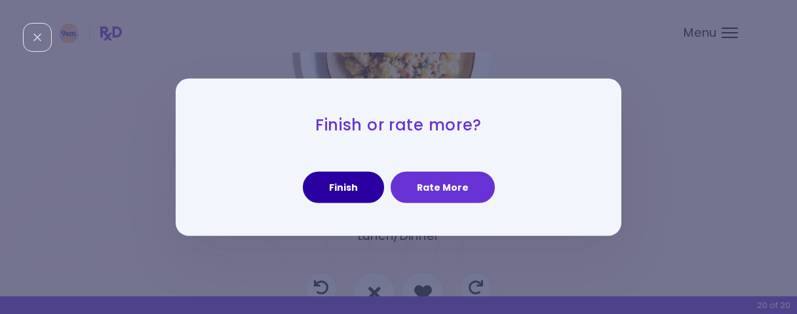
click at [372, 191] on button "Finish" at bounding box center [343, 187] width 81 height 31
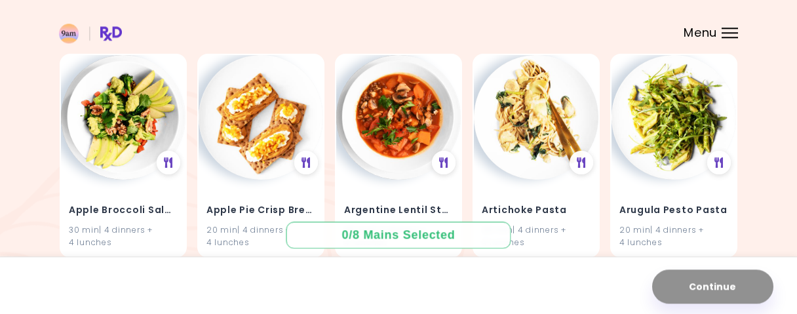
scroll to position [136, 0]
